Goal: Find specific page/section: Find specific page/section

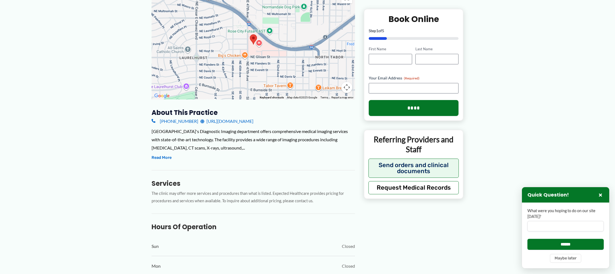
scroll to position [110, 0]
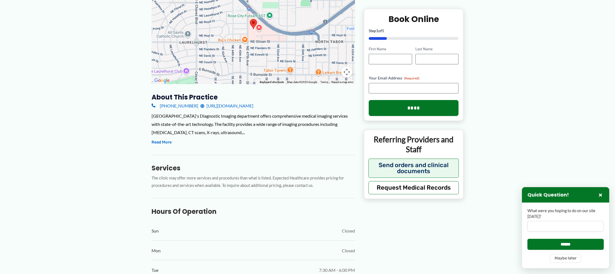
click at [160, 203] on div "About this practice [PHONE_NUMBER] [URL][DOMAIN_NAME] [GEOGRAPHIC_DATA]'s Diagn…" at bounding box center [254, 226] width 204 height 266
drag, startPoint x: 161, startPoint y: 199, endPoint x: 153, endPoint y: 187, distance: 14.0
click at [160, 146] on button "Read More" at bounding box center [162, 142] width 20 height 7
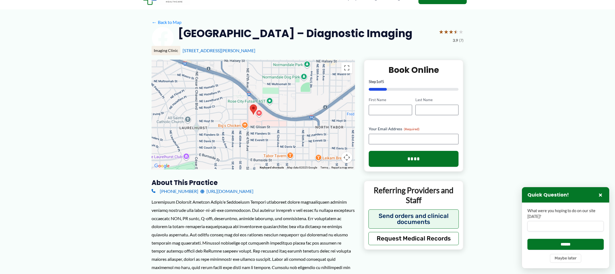
scroll to position [0, 0]
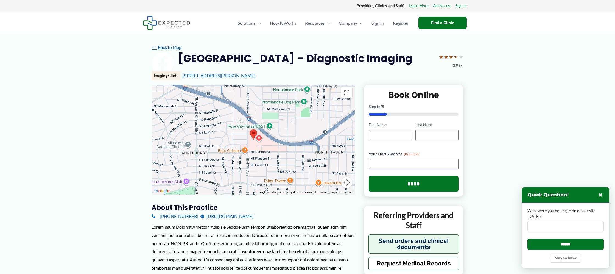
click at [177, 51] on link "← Back to Map" at bounding box center [167, 47] width 30 height 8
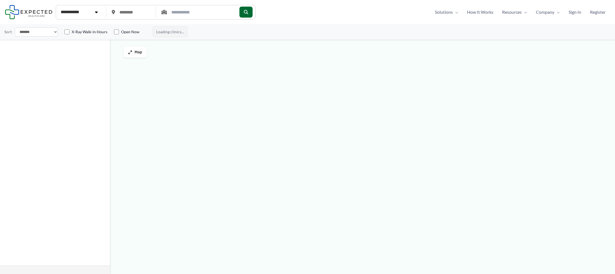
type input "*****"
